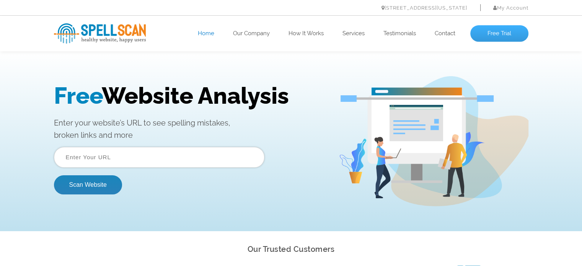
click at [495, 34] on link "Free Trial" at bounding box center [499, 33] width 58 height 17
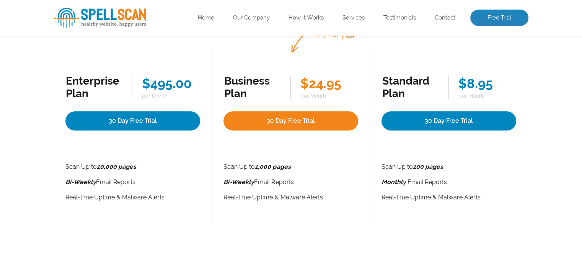
scroll to position [153, 0]
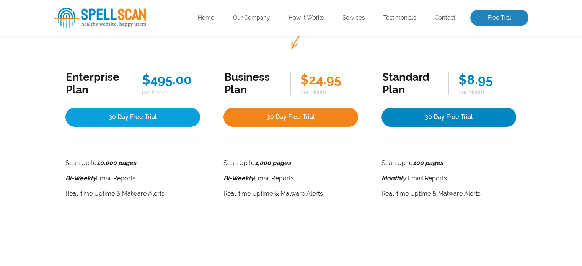
click at [78, 122] on link "30 Day Free Trial" at bounding box center [132, 117] width 135 height 19
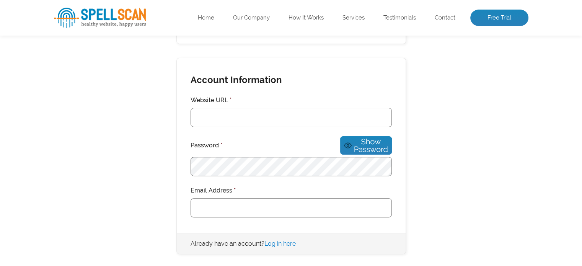
scroll to position [191, 0]
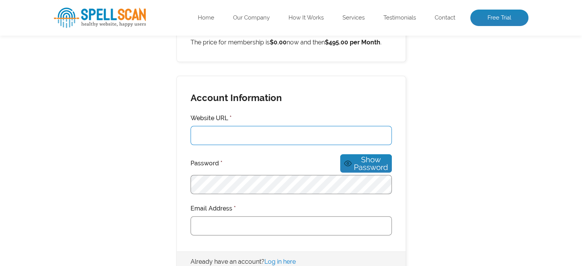
click at [224, 136] on input "Website URL *" at bounding box center [291, 135] width 201 height 19
type input "[DOMAIN_NAME]"
click at [471, 167] on div "Membership Information You have selected the Enterprise Plan membership level. …" at bounding box center [291, 255] width 475 height 610
click at [191, 196] on div at bounding box center [191, 196] width 0 height 0
click at [435, 208] on div "Membership Information You have selected the Enterprise Plan membership level. …" at bounding box center [291, 255] width 475 height 610
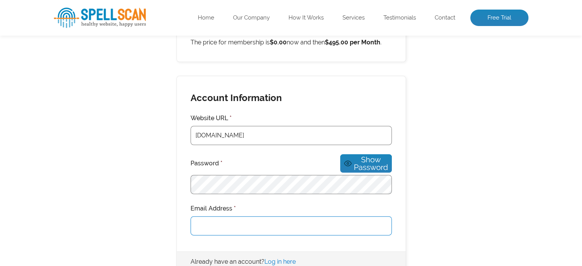
click at [272, 220] on input "Email Address *" at bounding box center [291, 225] width 201 height 19
click at [191, 196] on div at bounding box center [191, 196] width 0 height 0
type input "[PERSON_NAME][EMAIL_ADDRESS][DOMAIN_NAME]"
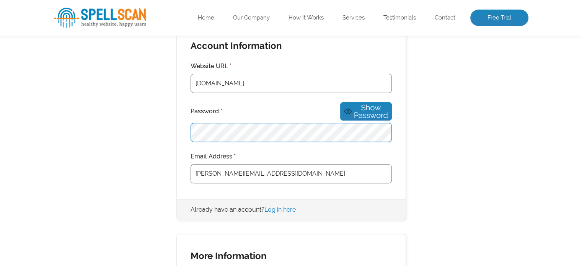
scroll to position [230, 0]
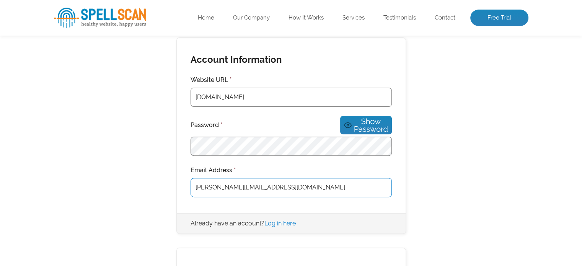
click at [300, 178] on input "[PERSON_NAME][EMAIL_ADDRESS][DOMAIN_NAME]" at bounding box center [291, 187] width 201 height 19
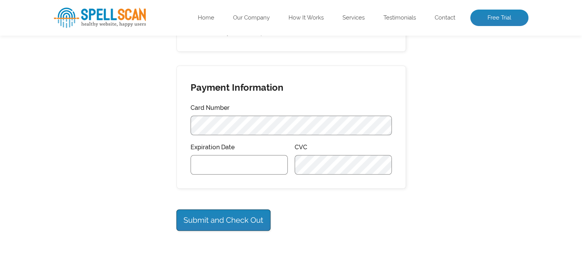
scroll to position [536, 0]
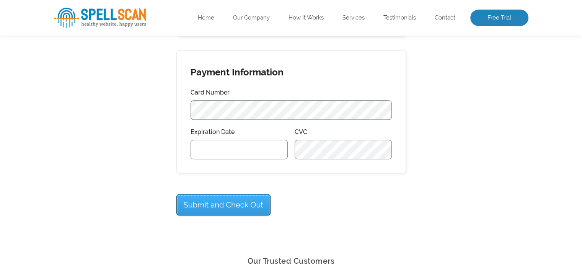
click at [225, 201] on input "Submit and Check Out" at bounding box center [223, 204] width 94 height 21
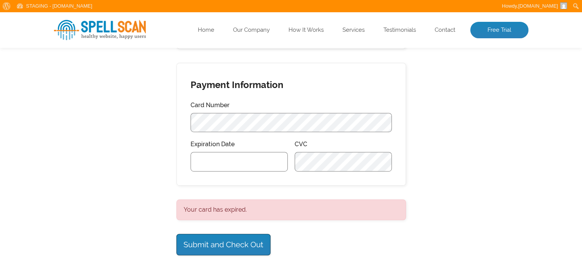
scroll to position [459, 0]
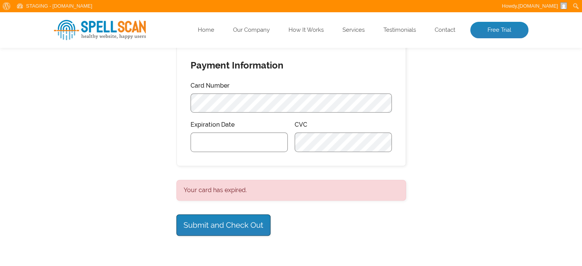
click at [213, 137] on div at bounding box center [239, 142] width 97 height 20
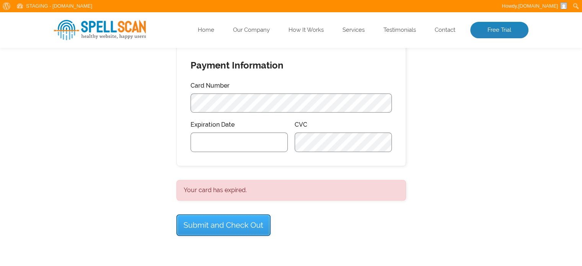
click at [202, 226] on input "Submit and Check Out" at bounding box center [223, 224] width 94 height 21
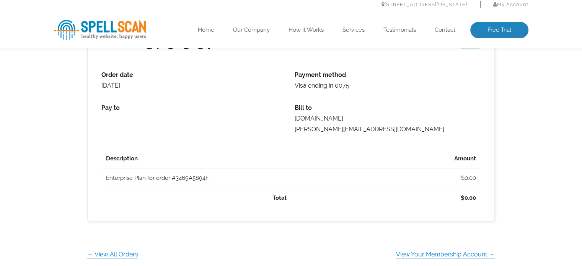
scroll to position [268, 0]
drag, startPoint x: 106, startPoint y: 179, endPoint x: 146, endPoint y: 180, distance: 40.2
click at [146, 180] on th "Enterprise Plan for order #3469A5894F August 10, 2025 to September 10, 2025" at bounding box center [195, 179] width 189 height 20
copy th "Enterprise Plan"
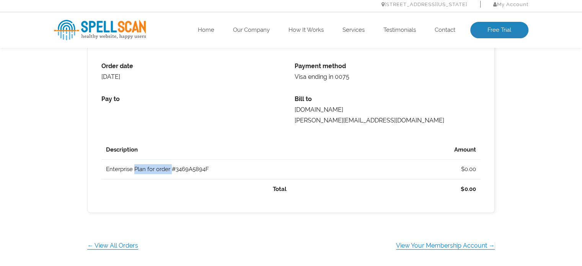
scroll to position [278, 0]
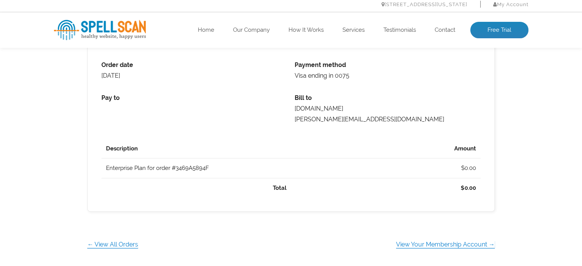
click at [330, 167] on td "$0.00" at bounding box center [385, 168] width 189 height 20
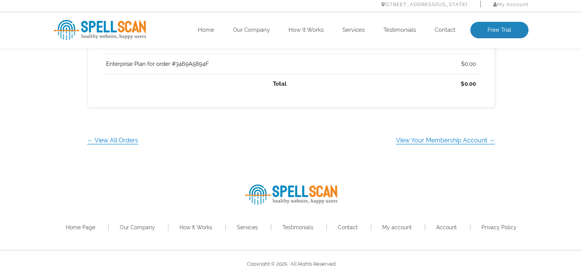
scroll to position [393, 0]
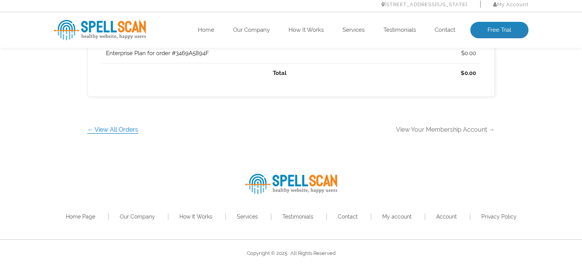
click at [432, 131] on link "View Your Membership Account →" at bounding box center [445, 129] width 99 height 7
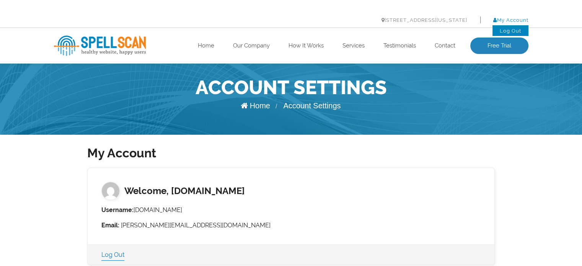
click at [507, 21] on link "My Account" at bounding box center [510, 20] width 35 height 6
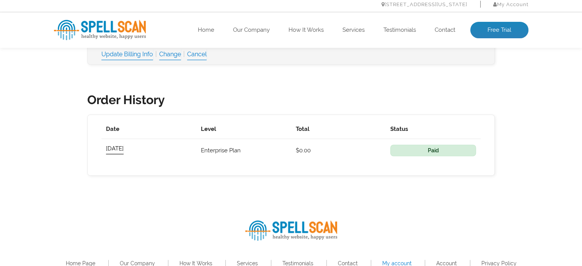
scroll to position [382, 0]
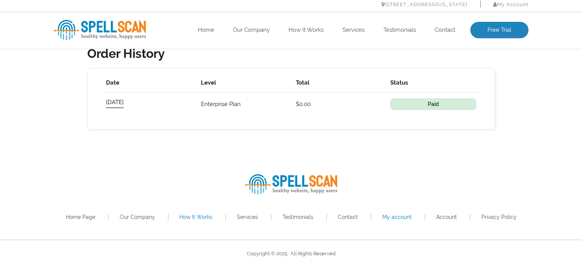
click at [193, 217] on link "How It Works" at bounding box center [196, 217] width 33 height 6
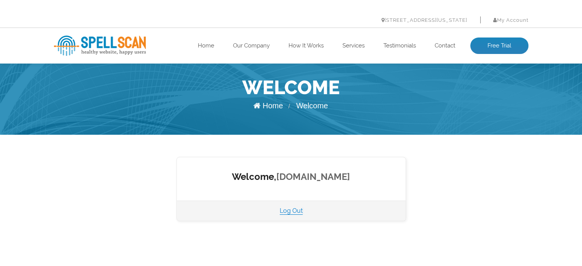
click at [325, 180] on link "[DOMAIN_NAME]" at bounding box center [313, 176] width 74 height 11
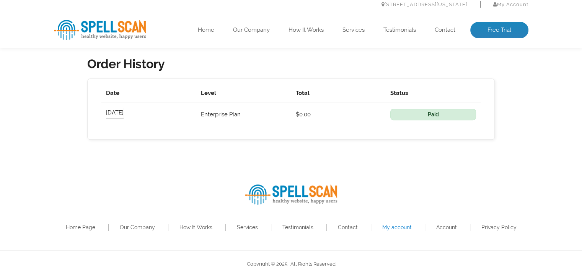
scroll to position [383, 0]
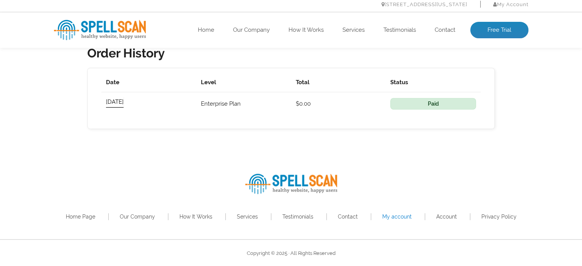
click at [100, 30] on img at bounding box center [100, 30] width 92 height 20
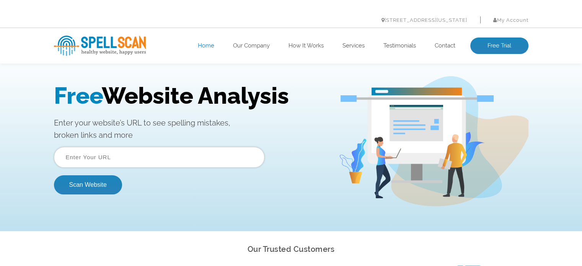
click at [162, 156] on input "text" at bounding box center [159, 157] width 211 height 21
type input "b"
paste input "Barrett@BlueCarrotCreative.com"
drag, startPoint x: 91, startPoint y: 158, endPoint x: 39, endPoint y: 154, distance: 52.6
click at [39, 154] on div "Free Website Analysis Enter your website’s URL to see spelling mistakes, broken…" at bounding box center [291, 141] width 582 height 180
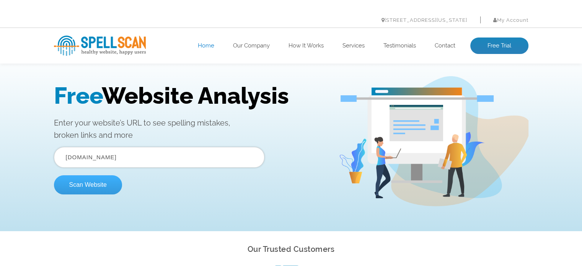
type input "BlueCarrotCreative.com"
click at [103, 188] on button "Scan Website" at bounding box center [88, 184] width 68 height 19
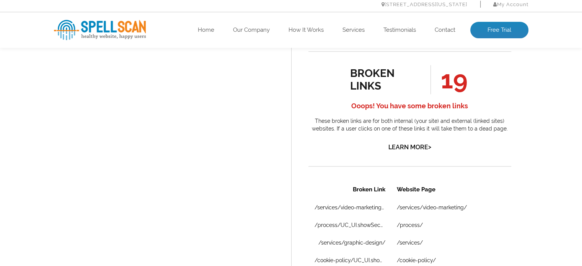
scroll to position [795, 0]
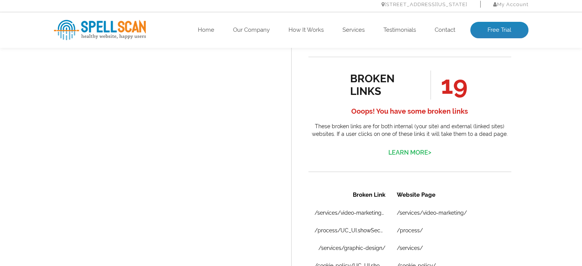
click at [400, 151] on link "Learn More >" at bounding box center [410, 152] width 43 height 7
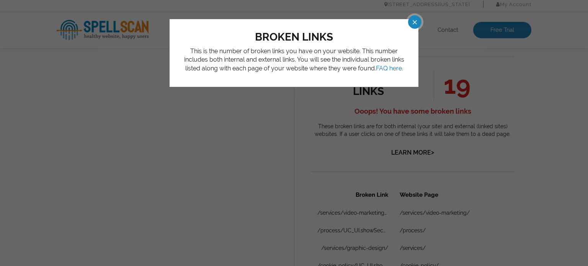
click at [413, 24] on span at bounding box center [407, 21] width 13 height 13
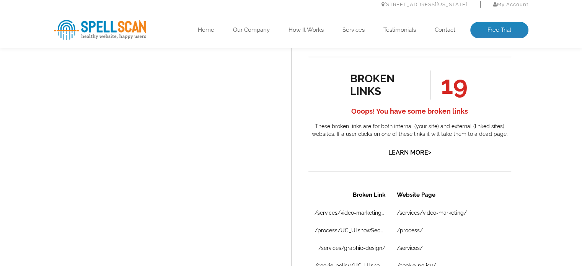
click at [461, 85] on span "19" at bounding box center [449, 84] width 37 height 29
click at [379, 79] on div "broken links" at bounding box center [384, 84] width 69 height 25
click at [513, 4] on link "My Account" at bounding box center [510, 5] width 35 height 6
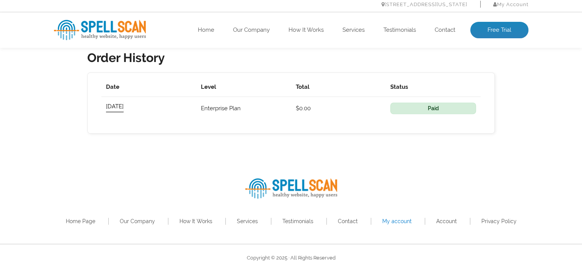
scroll to position [383, 0]
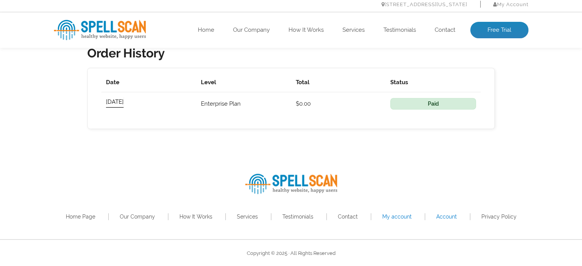
click at [447, 216] on link "Account" at bounding box center [446, 217] width 21 height 6
